Goal: Check status: Check status

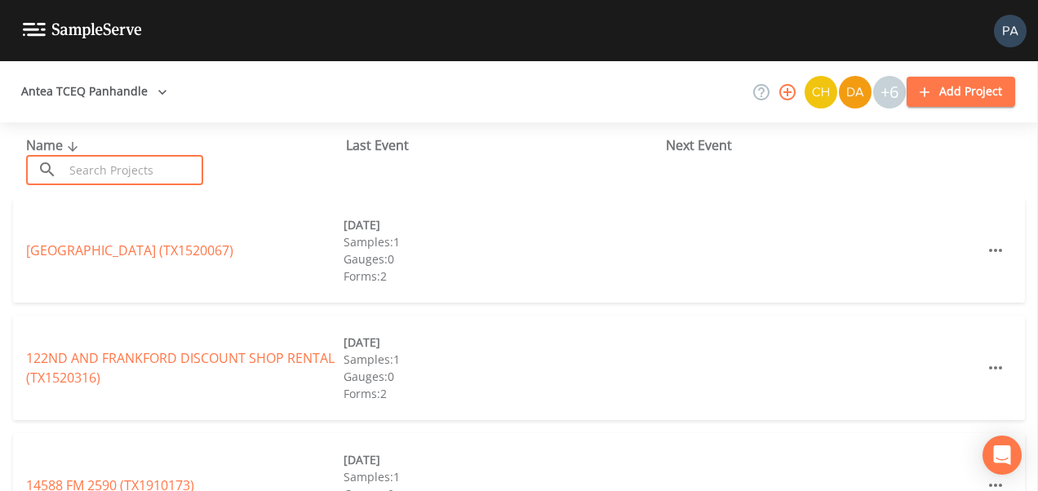
click at [116, 168] on input "text" at bounding box center [134, 170] width 140 height 30
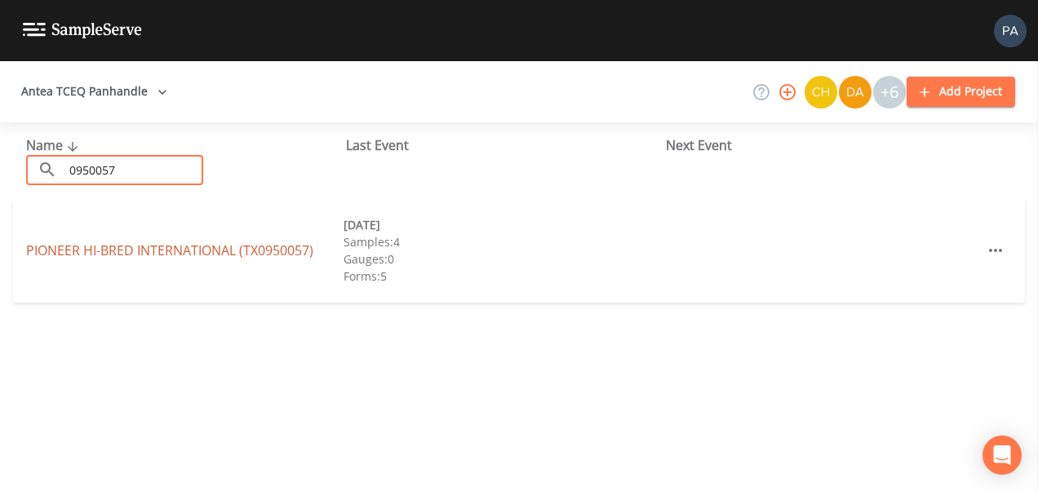
type input "0950057"
click at [258, 252] on link "PIONEER HI-BRED INTERNATIONAL (TX0950057)" at bounding box center [169, 251] width 287 height 18
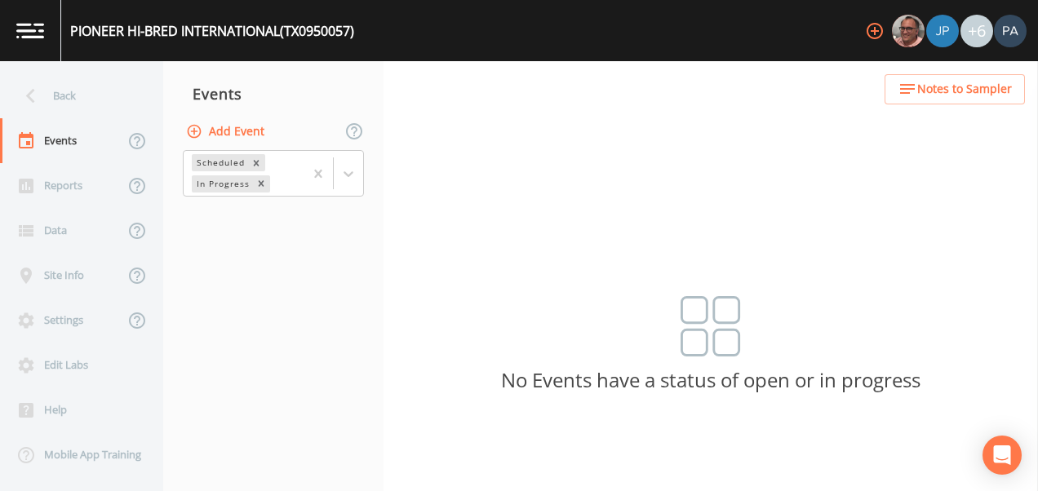
click at [366, 178] on div "Scheduled In Progress" at bounding box center [273, 174] width 220 height 51
click at [357, 180] on div at bounding box center [348, 173] width 29 height 29
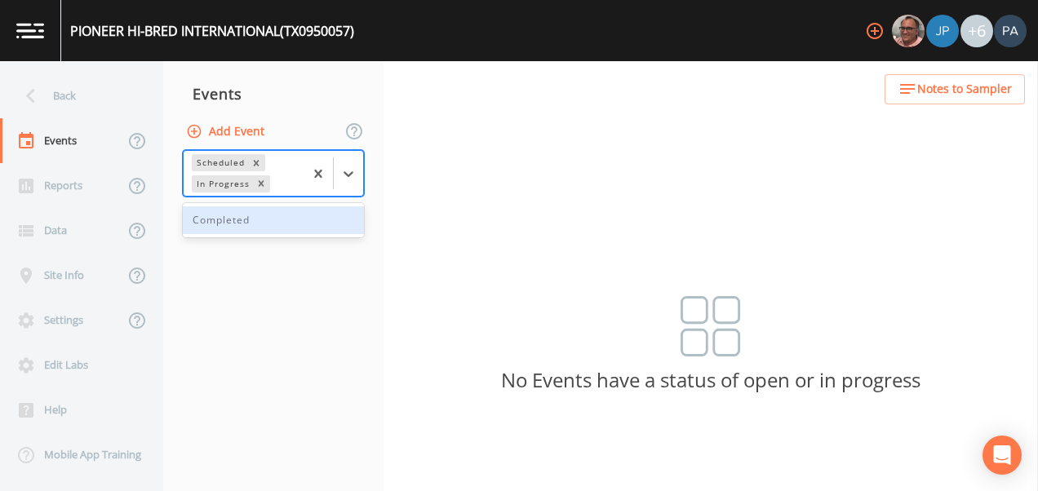
click at [289, 225] on div "Completed" at bounding box center [273, 221] width 181 height 28
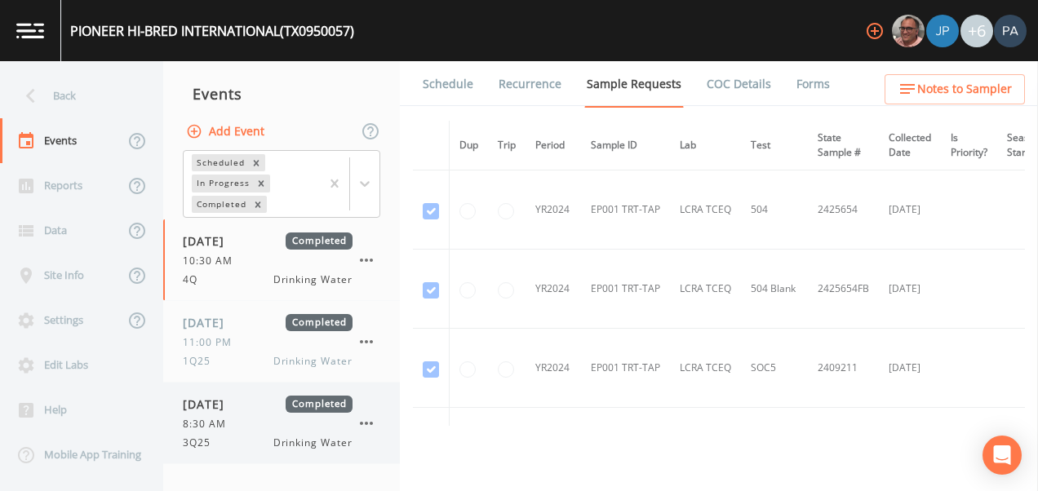
click at [215, 418] on span "8:30 AM" at bounding box center [209, 424] width 53 height 15
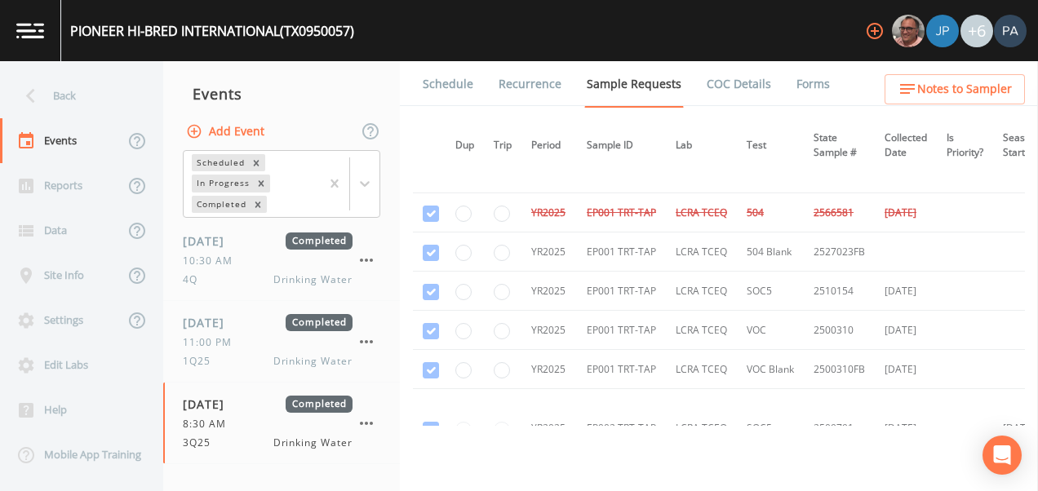
scroll to position [2775, 4]
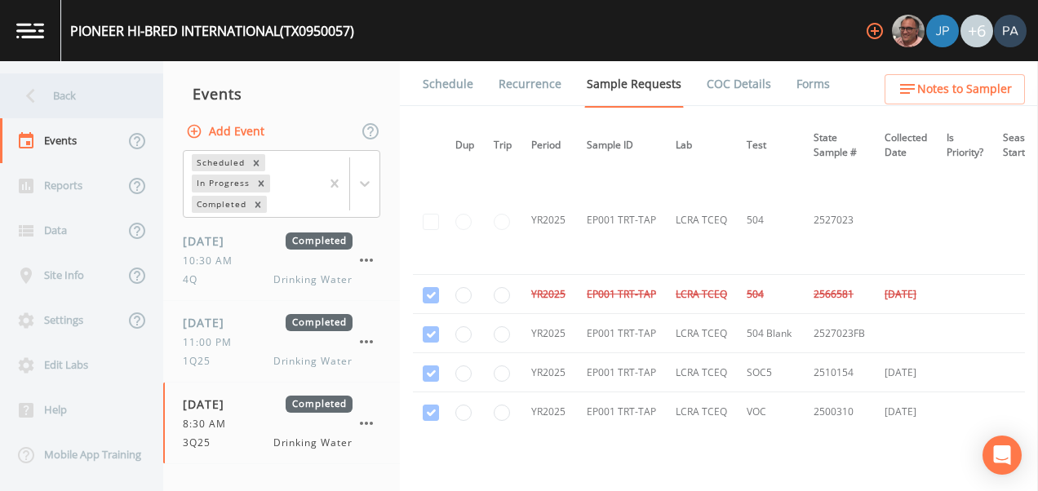
click at [64, 89] on div "Back" at bounding box center [73, 95] width 147 height 45
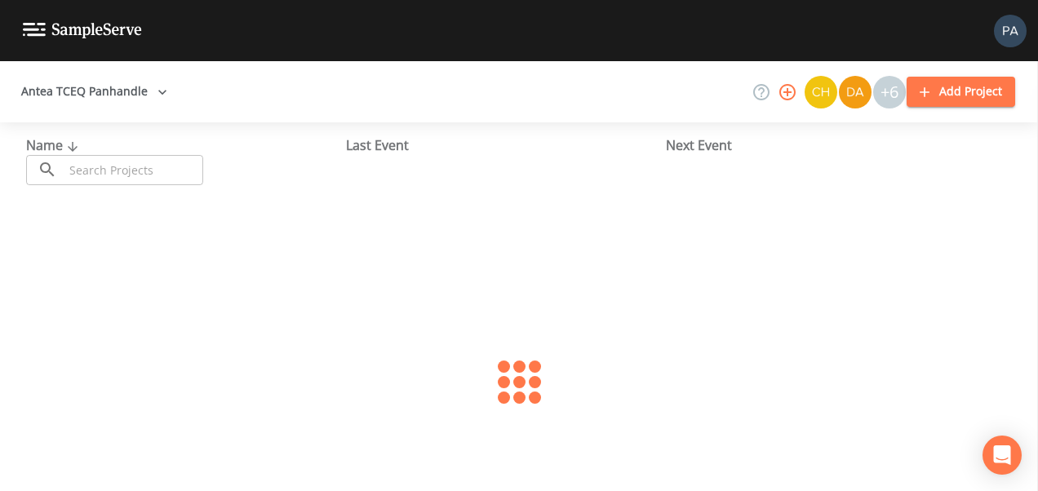
click at [106, 171] on input "text" at bounding box center [134, 170] width 140 height 30
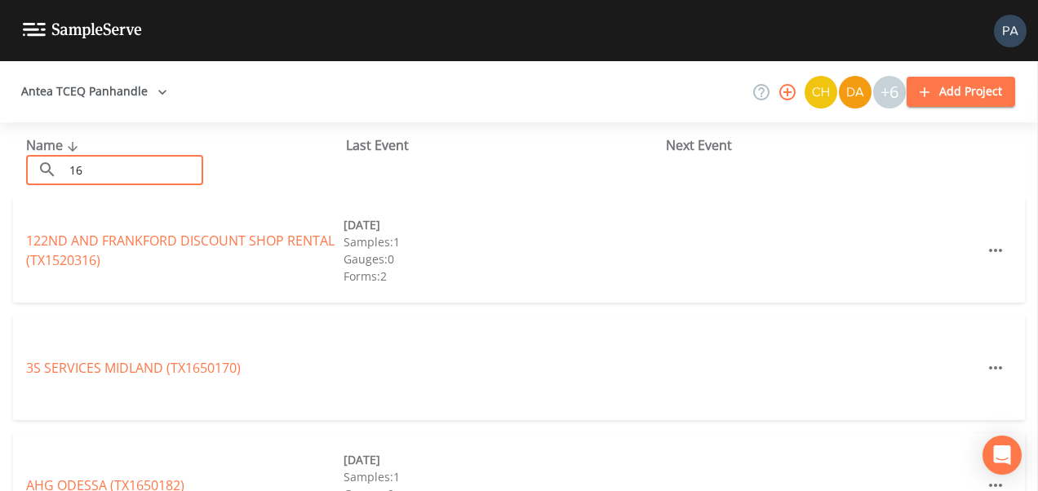
type input "1"
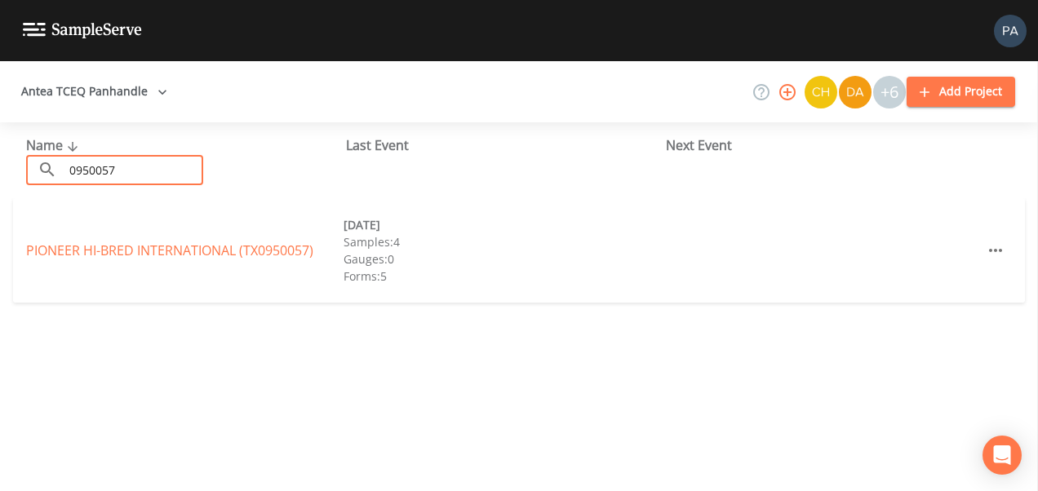
type input "0950057"
